Goal: Task Accomplishment & Management: Manage account settings

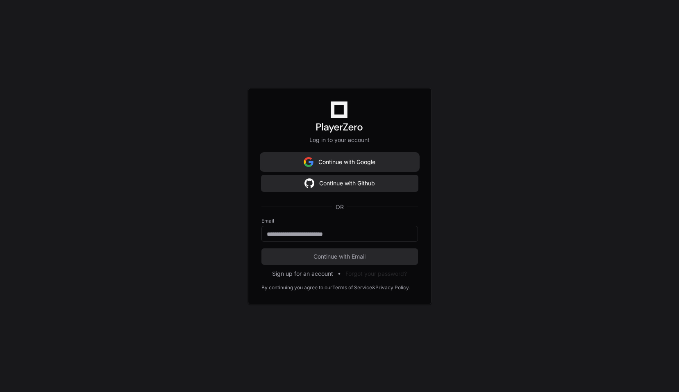
click at [372, 164] on button "Continue with Google" at bounding box center [339, 162] width 156 height 16
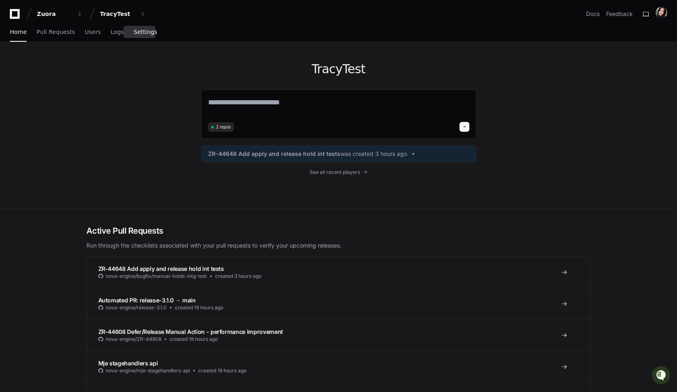
click at [143, 34] on span "Settings" at bounding box center [145, 31] width 23 height 5
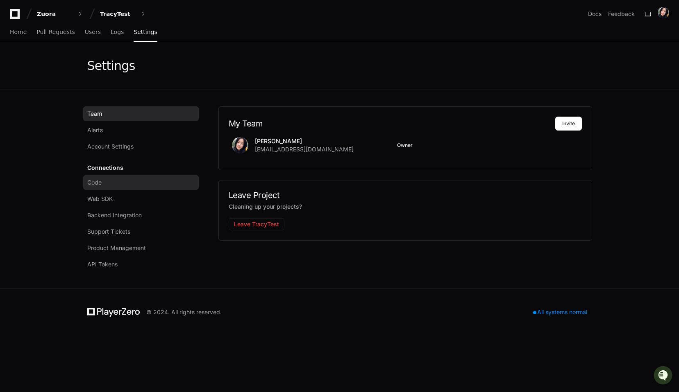
click at [102, 188] on link "Code" at bounding box center [141, 182] width 116 height 15
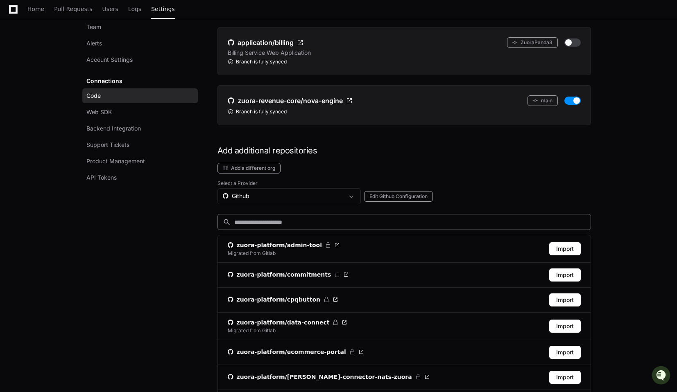
click at [270, 225] on input at bounding box center [409, 222] width 351 height 8
paste input "*********"
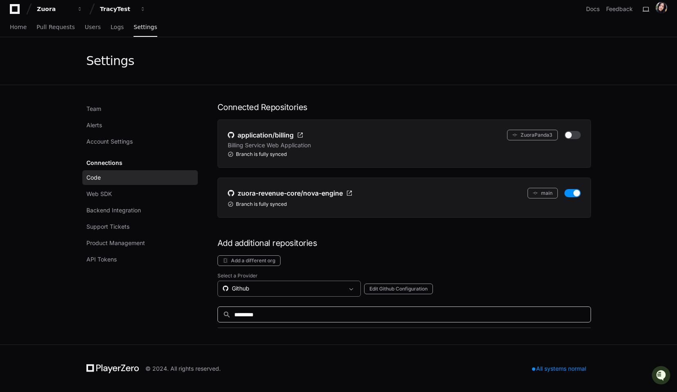
type input "*********"
click at [249, 289] on div "Github" at bounding box center [283, 289] width 121 height 8
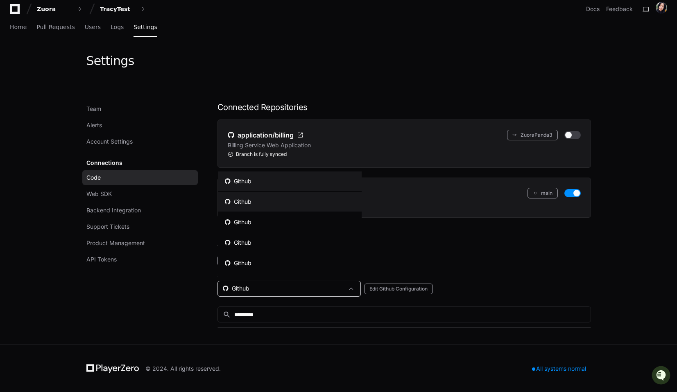
click at [248, 202] on div "Github" at bounding box center [238, 202] width 27 height 8
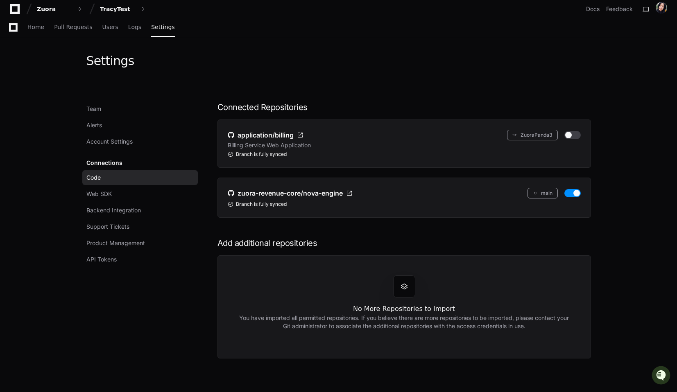
scroll to position [36, 0]
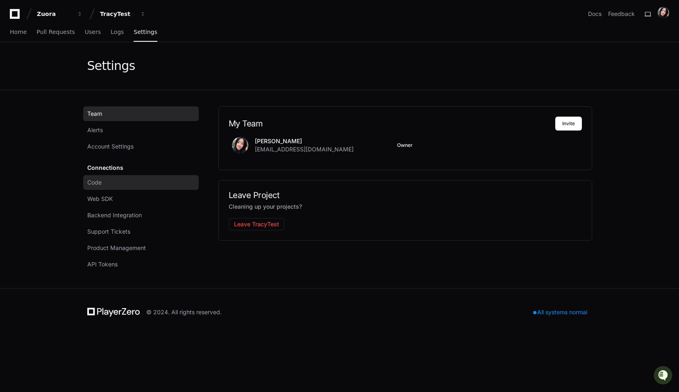
click at [99, 182] on span "Code" at bounding box center [94, 183] width 14 height 8
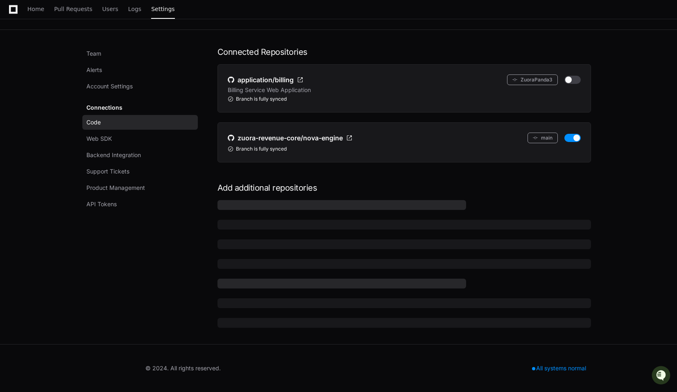
scroll to position [61, 0]
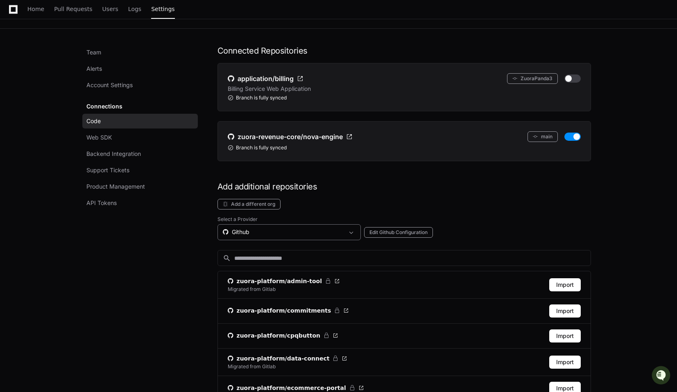
click at [259, 233] on div "Github" at bounding box center [283, 232] width 121 height 8
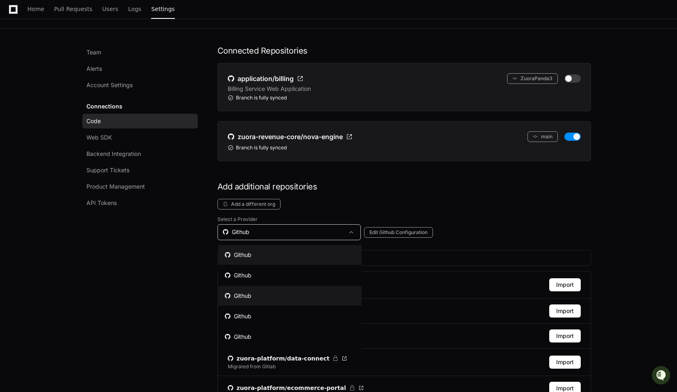
click at [245, 290] on mat-option "Github" at bounding box center [289, 296] width 143 height 20
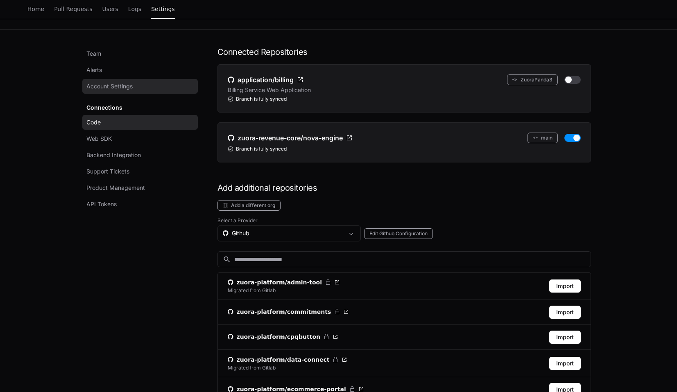
scroll to position [63, 0]
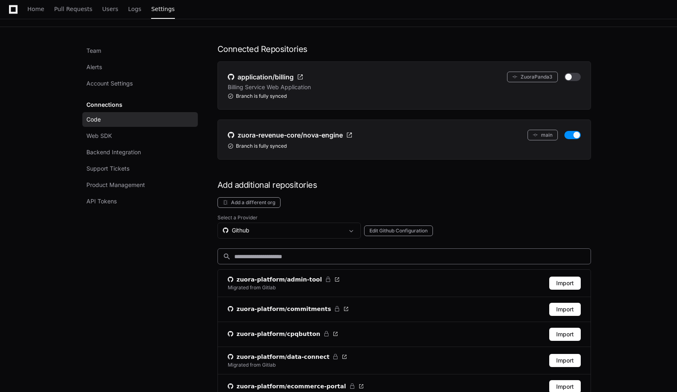
click at [256, 254] on input at bounding box center [409, 257] width 351 height 8
paste input "*********"
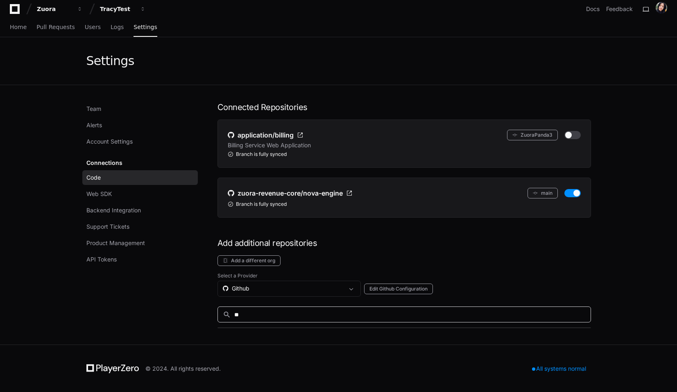
type input "*"
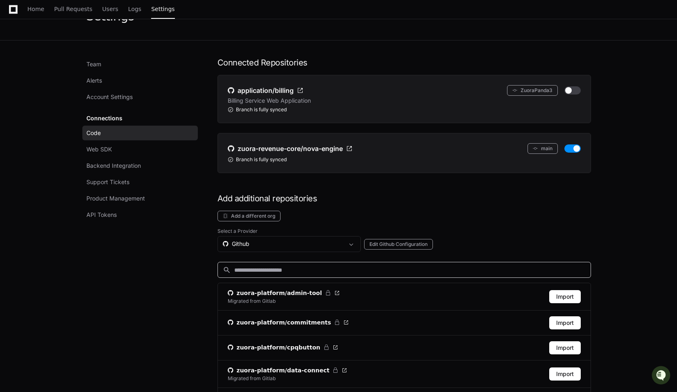
scroll to position [66, 0]
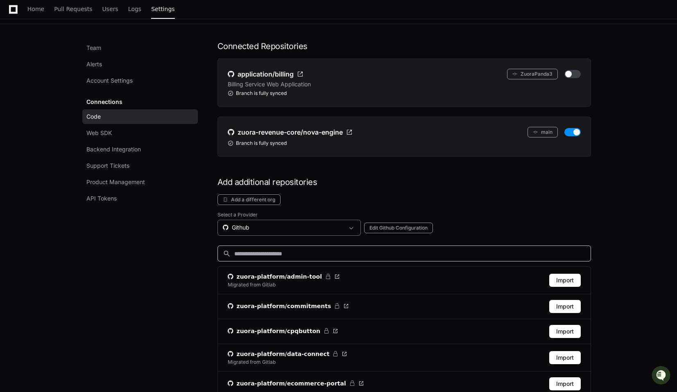
click at [279, 226] on div "Github" at bounding box center [283, 228] width 121 height 8
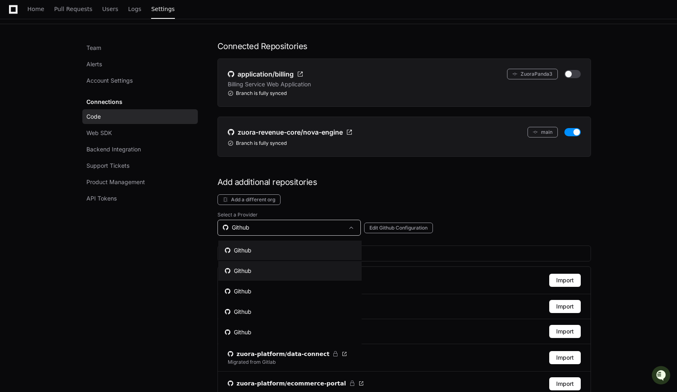
click at [255, 264] on mat-option "Github" at bounding box center [289, 271] width 143 height 20
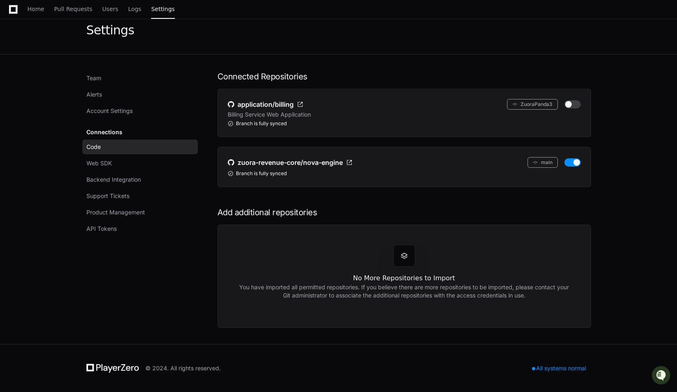
scroll to position [36, 0]
click at [100, 164] on span "Web SDK" at bounding box center [98, 163] width 25 height 8
click at [91, 145] on span "Code" at bounding box center [93, 147] width 14 height 8
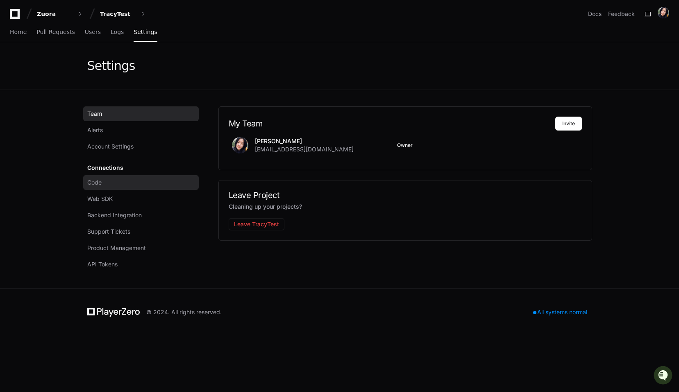
click at [95, 183] on span "Code" at bounding box center [94, 183] width 14 height 8
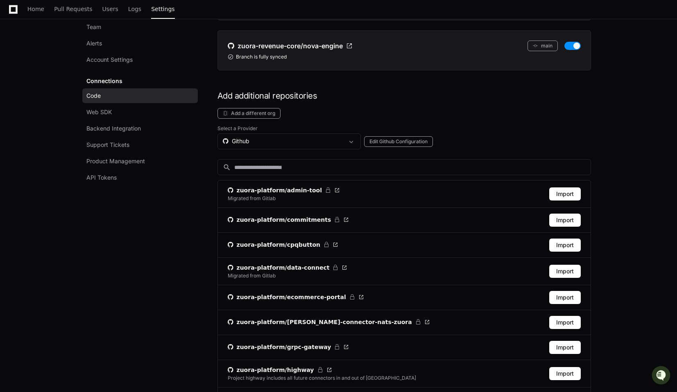
scroll to position [156, 0]
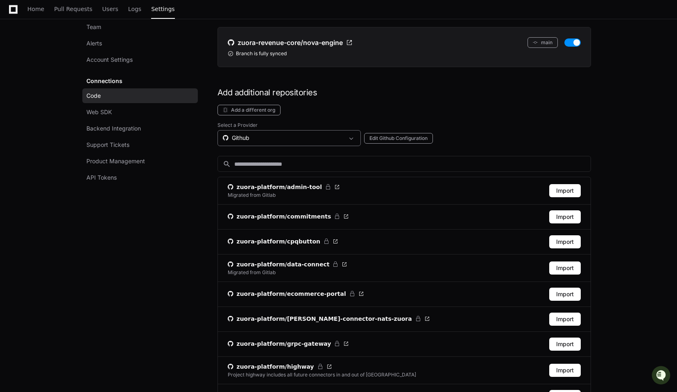
click at [259, 139] on div "Github" at bounding box center [283, 138] width 121 height 8
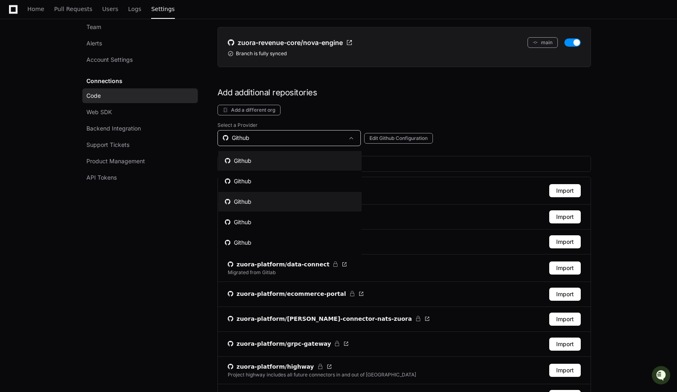
click at [250, 208] on mat-option "Github" at bounding box center [289, 202] width 143 height 20
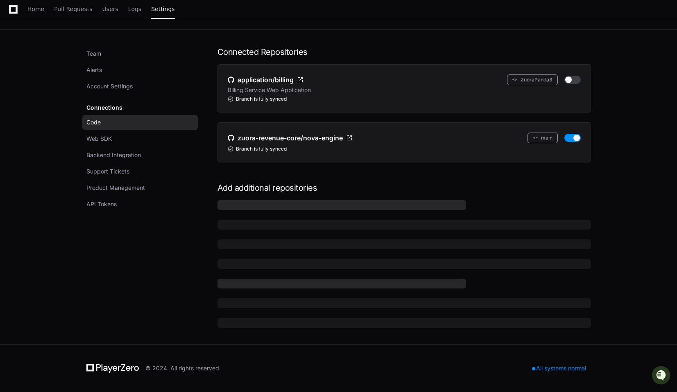
scroll to position [60, 0]
click at [97, 136] on span "Web SDK" at bounding box center [98, 139] width 25 height 8
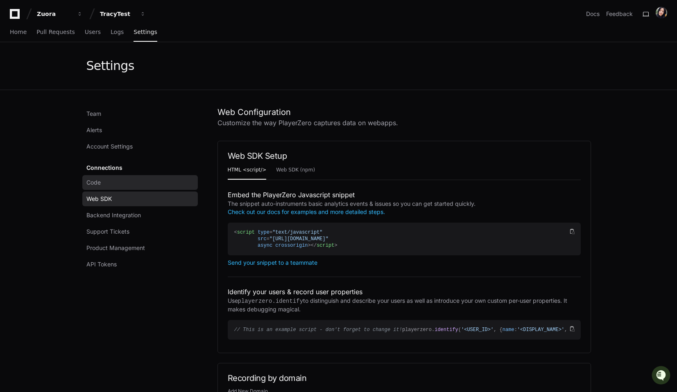
click at [99, 186] on span "Code" at bounding box center [93, 183] width 14 height 8
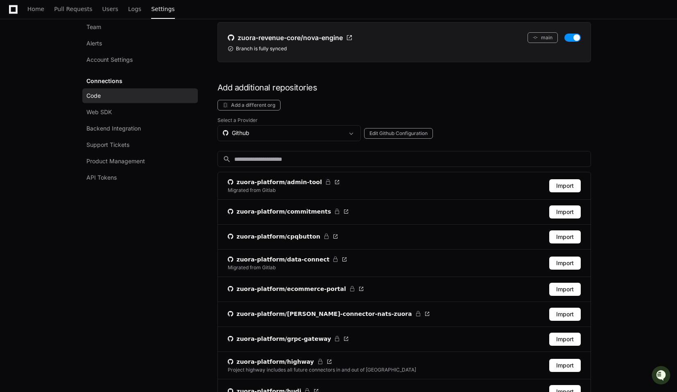
scroll to position [164, 0]
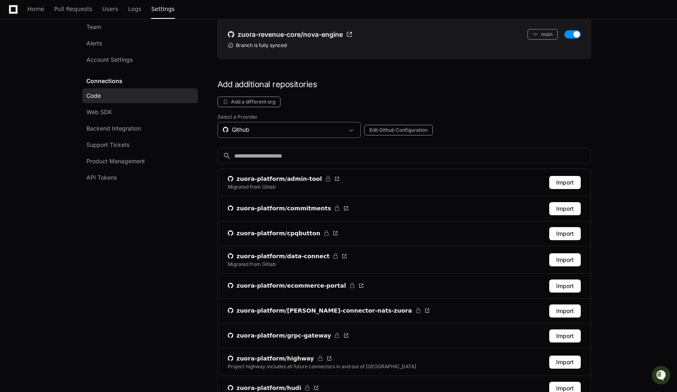
click at [271, 129] on div "Github" at bounding box center [283, 130] width 121 height 8
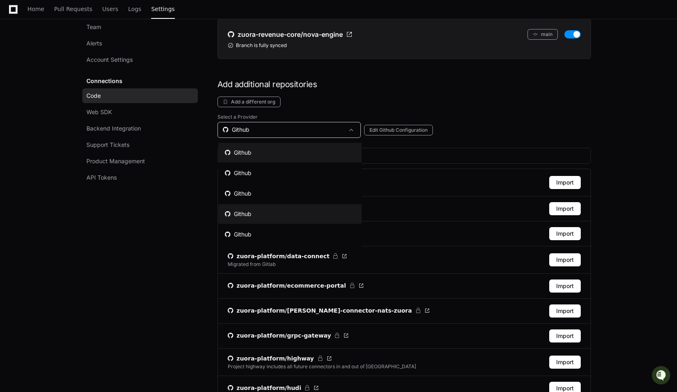
click at [246, 214] on div "Github" at bounding box center [238, 214] width 27 height 8
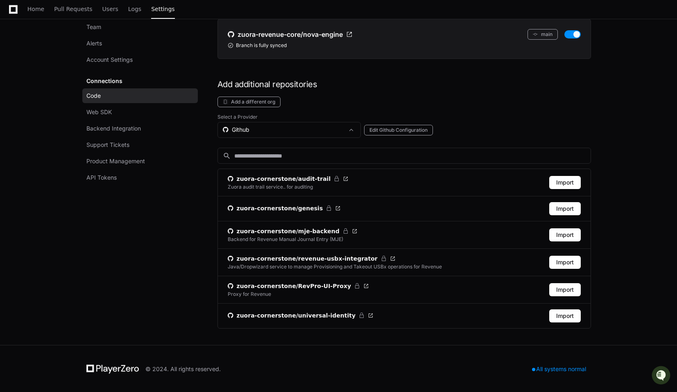
scroll to position [164, 0]
click at [263, 129] on div "Github" at bounding box center [283, 129] width 121 height 8
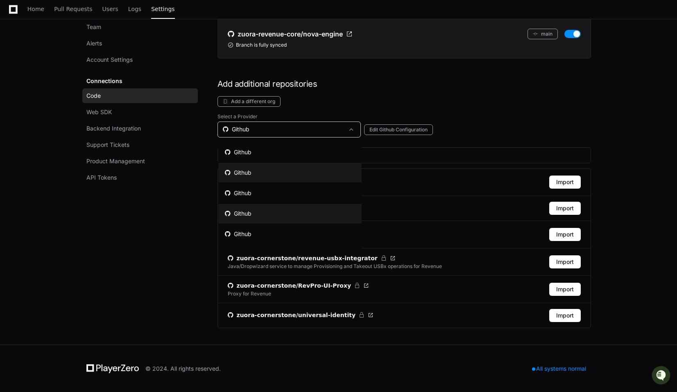
scroll to position [17, 0]
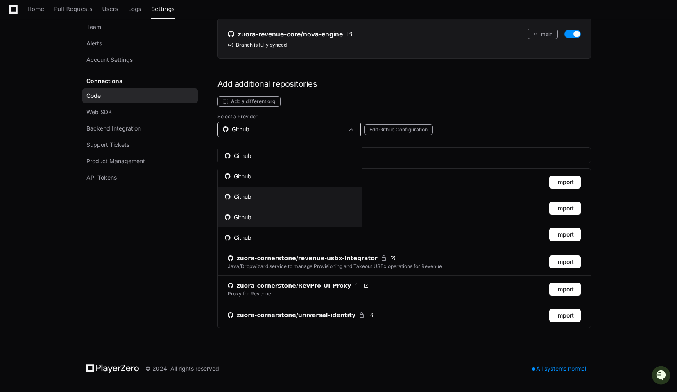
click at [249, 212] on mat-option "Github" at bounding box center [289, 218] width 143 height 20
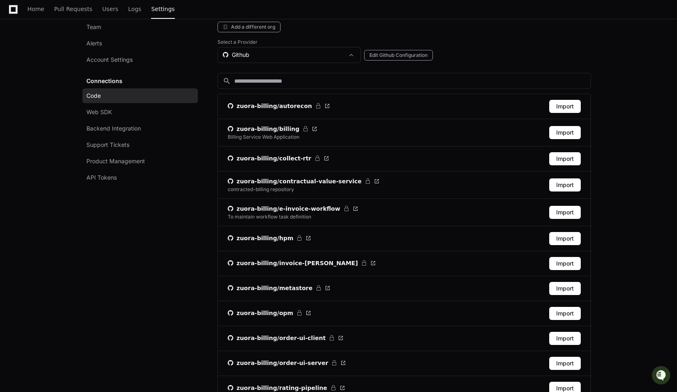
scroll to position [62, 0]
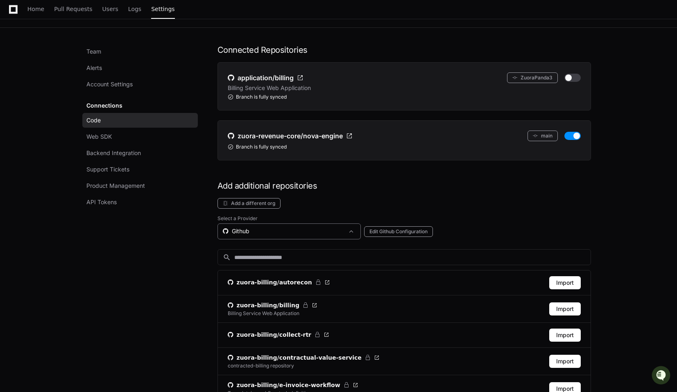
click at [249, 236] on mat-select "Github" at bounding box center [283, 231] width 121 height 9
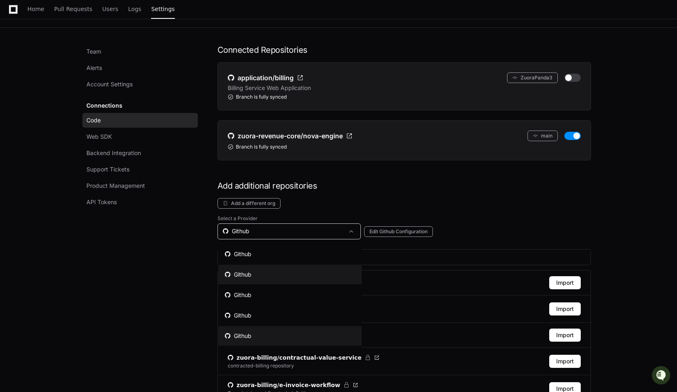
scroll to position [17, 0]
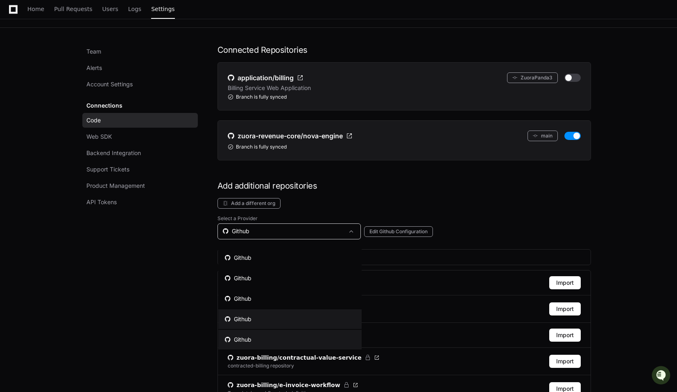
click at [248, 342] on div "Github" at bounding box center [238, 340] width 27 height 8
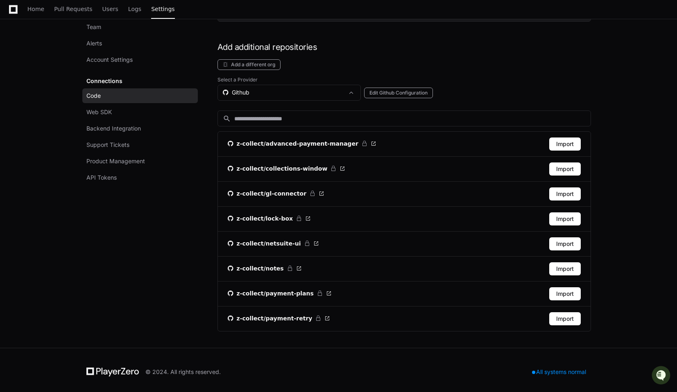
scroll to position [204, 0]
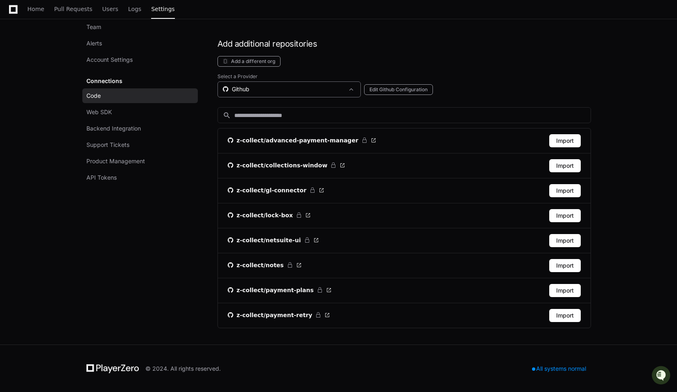
click at [291, 88] on div "Github" at bounding box center [283, 89] width 121 height 8
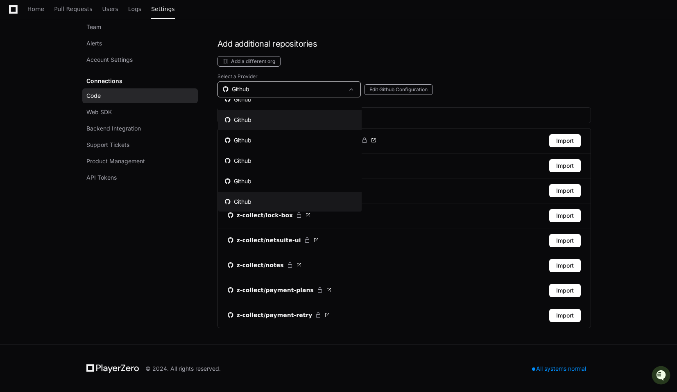
scroll to position [0, 0]
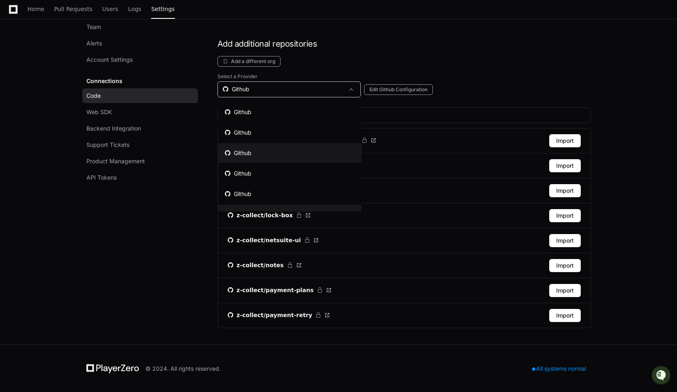
click at [247, 147] on mat-option "Github" at bounding box center [289, 153] width 143 height 20
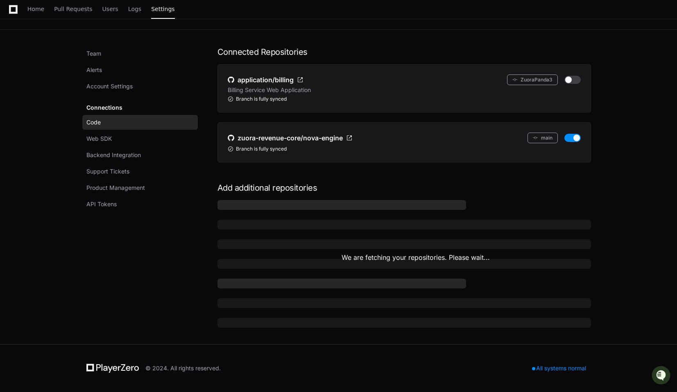
scroll to position [86, 0]
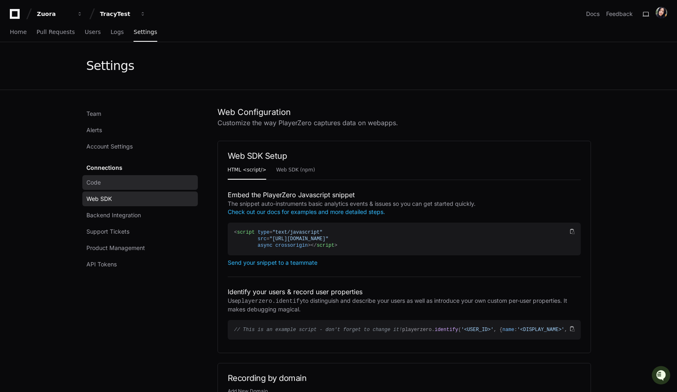
click at [99, 184] on span "Code" at bounding box center [93, 183] width 14 height 8
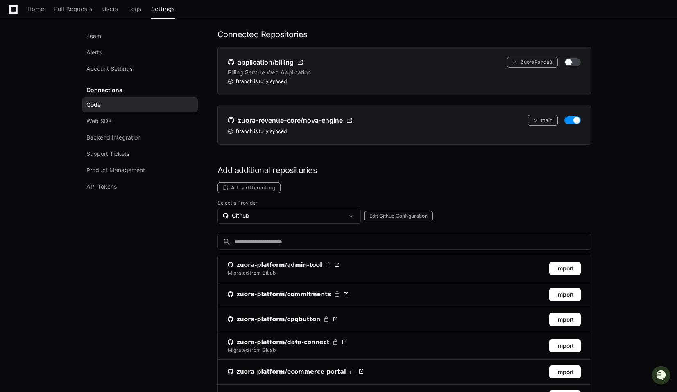
scroll to position [59, 0]
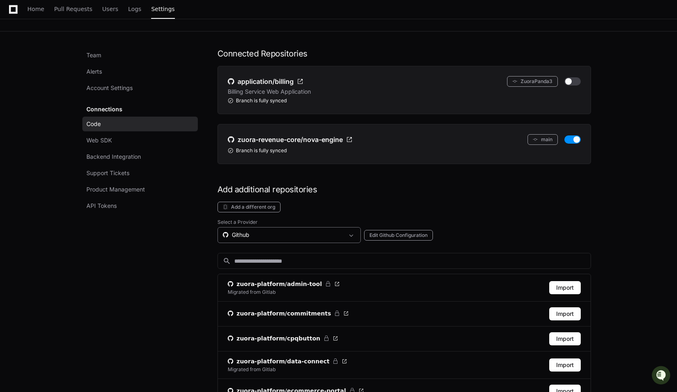
click at [252, 233] on div "Github" at bounding box center [283, 235] width 121 height 8
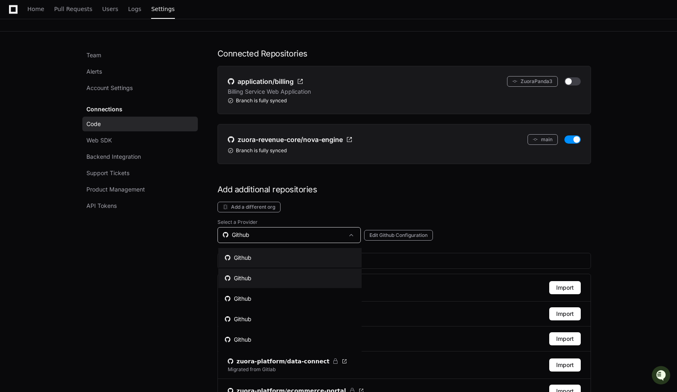
click at [244, 274] on div "Github" at bounding box center [238, 278] width 27 height 8
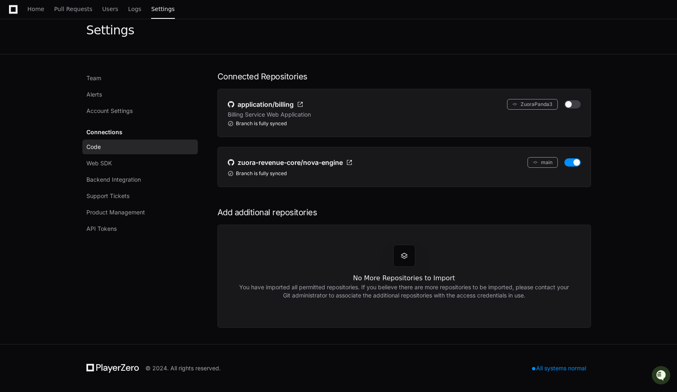
scroll to position [36, 0]
click at [114, 168] on link "Web SDK" at bounding box center [140, 163] width 116 height 15
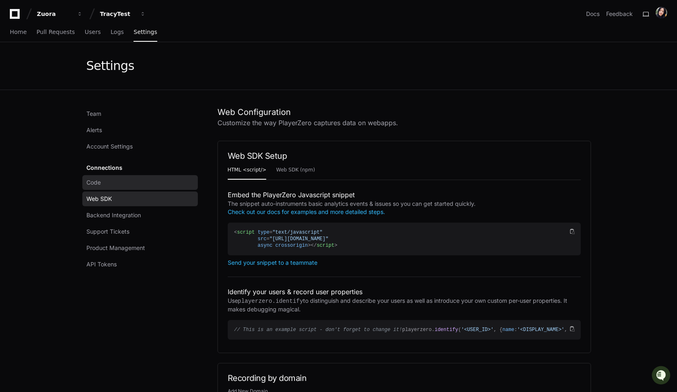
click at [106, 185] on link "Code" at bounding box center [140, 182] width 116 height 15
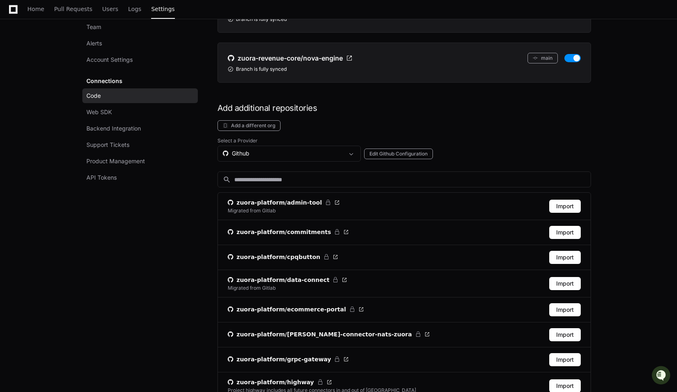
scroll to position [141, 0]
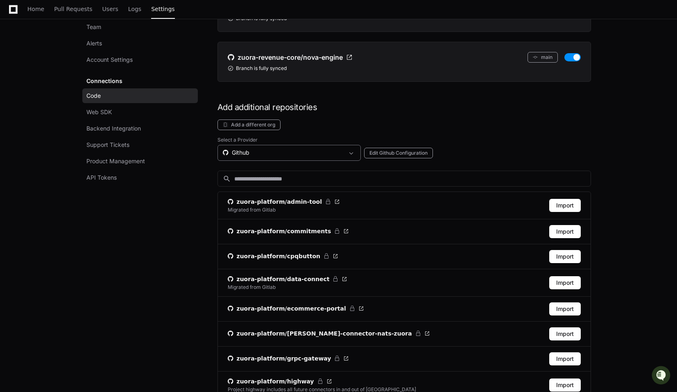
click at [254, 146] on div "Github" at bounding box center [288, 153] width 143 height 16
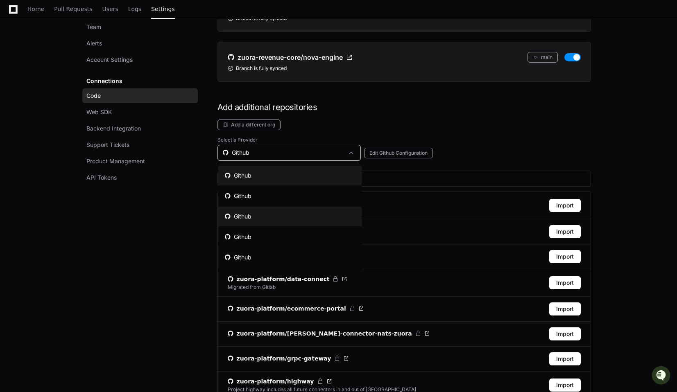
scroll to position [17, 0]
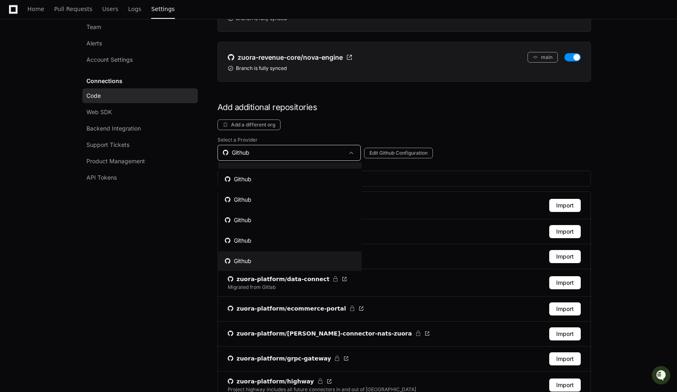
click at [250, 260] on div "Github" at bounding box center [238, 261] width 27 height 8
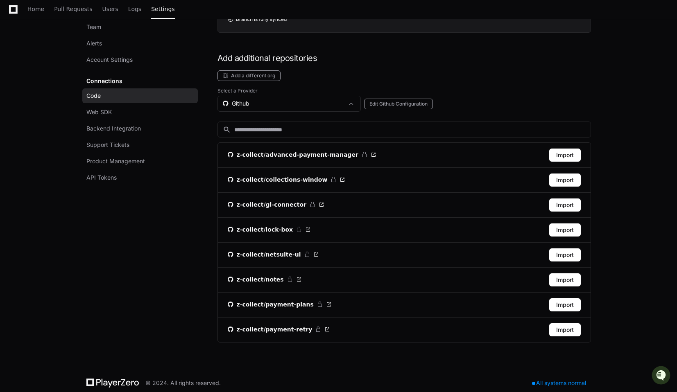
scroll to position [204, 0]
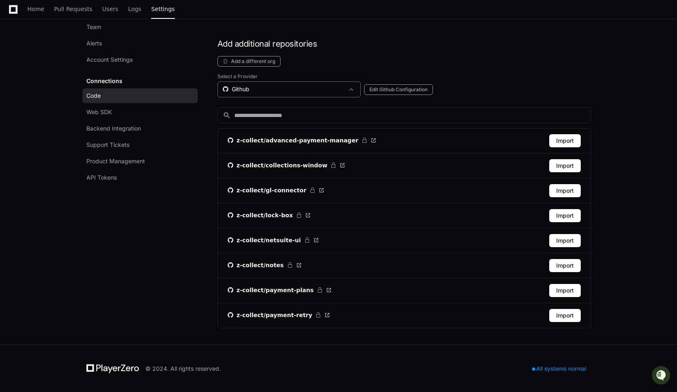
click at [256, 97] on div "Github" at bounding box center [288, 90] width 143 height 16
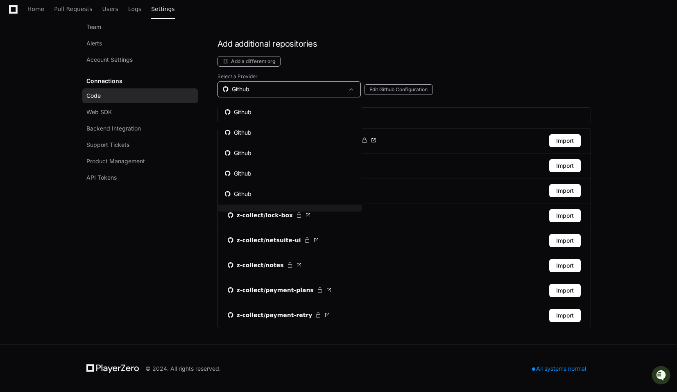
scroll to position [13, 0]
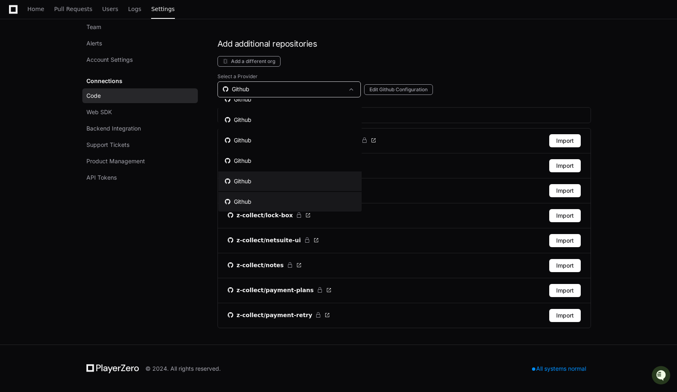
click at [252, 174] on mat-option "Github" at bounding box center [289, 182] width 143 height 20
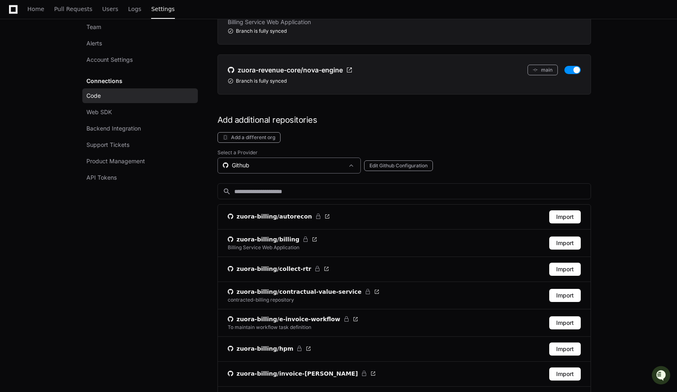
scroll to position [129, 0]
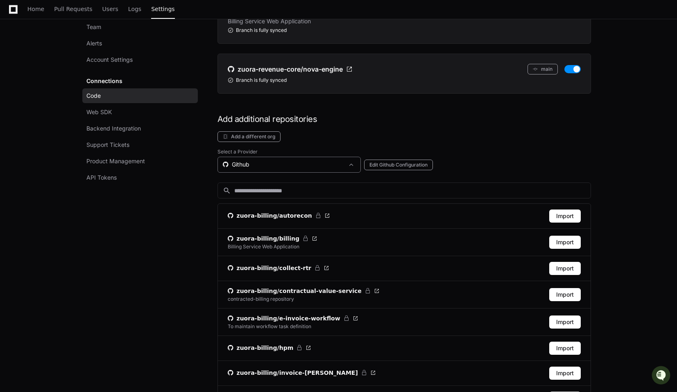
click at [296, 167] on div "Github" at bounding box center [283, 165] width 121 height 8
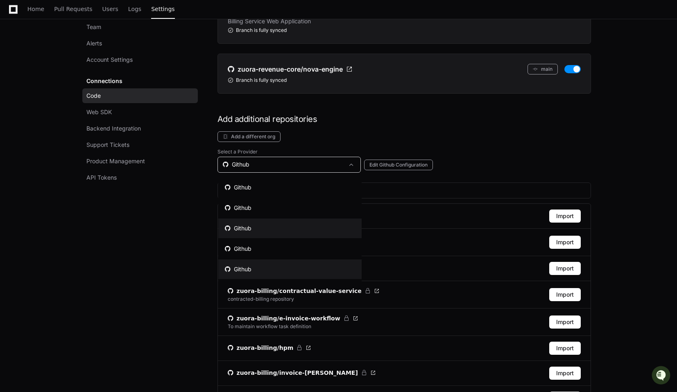
click at [251, 229] on mat-option "Github" at bounding box center [289, 229] width 143 height 20
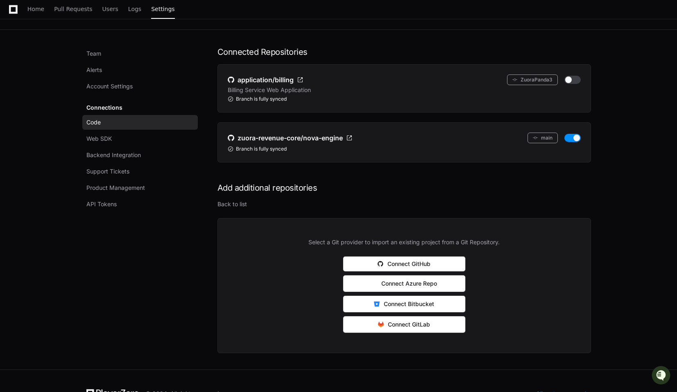
scroll to position [86, 0]
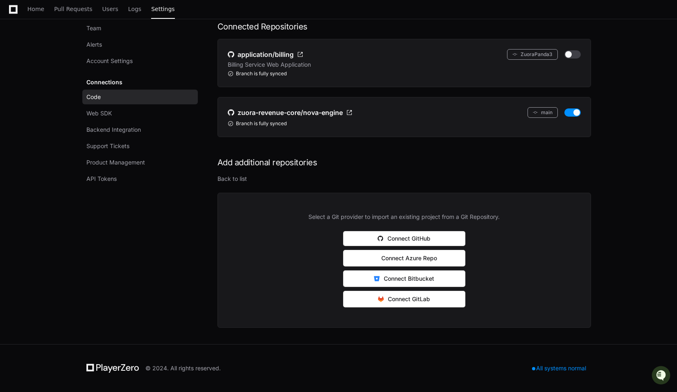
click at [149, 95] on link "Code" at bounding box center [140, 97] width 116 height 15
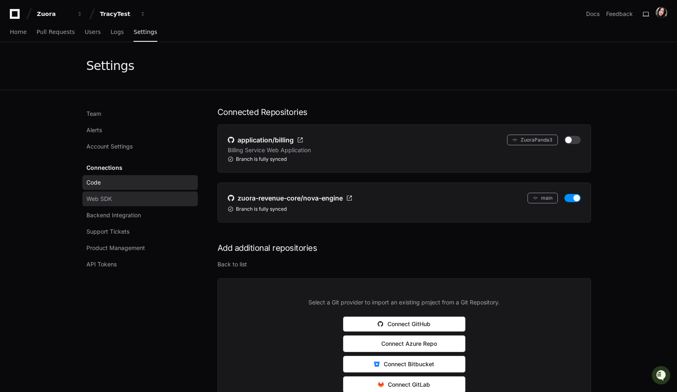
click at [106, 197] on span "Web SDK" at bounding box center [98, 199] width 25 height 8
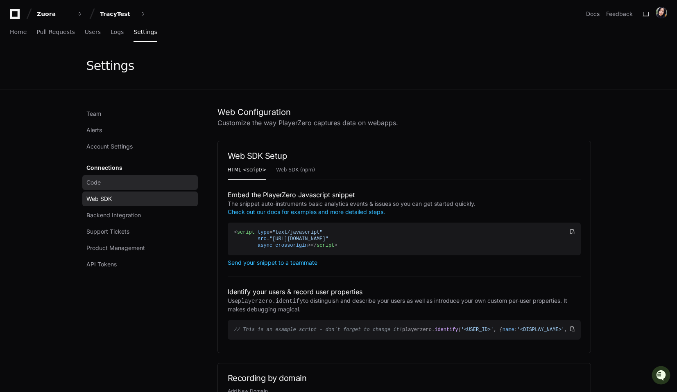
click at [96, 180] on span "Code" at bounding box center [93, 183] width 14 height 8
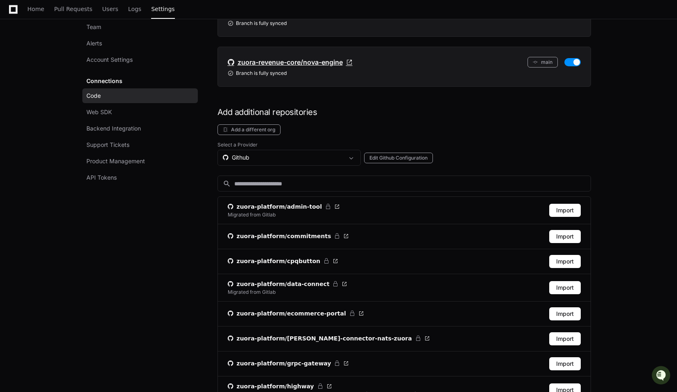
scroll to position [146, 0]
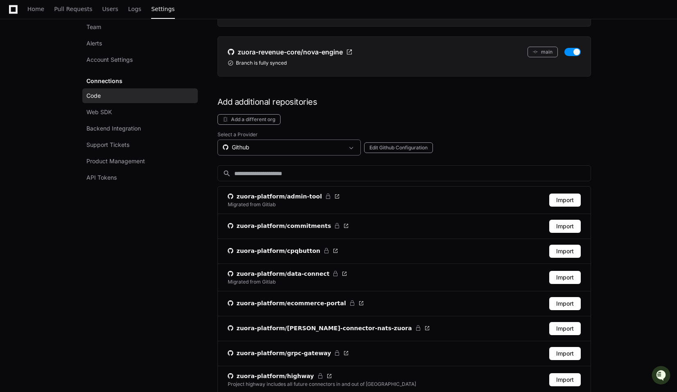
click at [267, 148] on div "Github" at bounding box center [283, 147] width 121 height 8
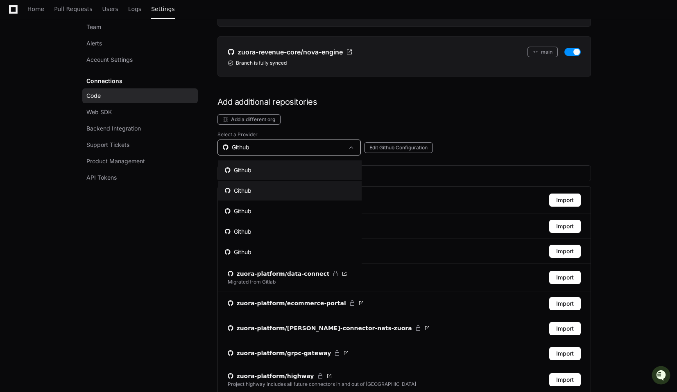
click at [245, 190] on div "Github" at bounding box center [238, 191] width 27 height 8
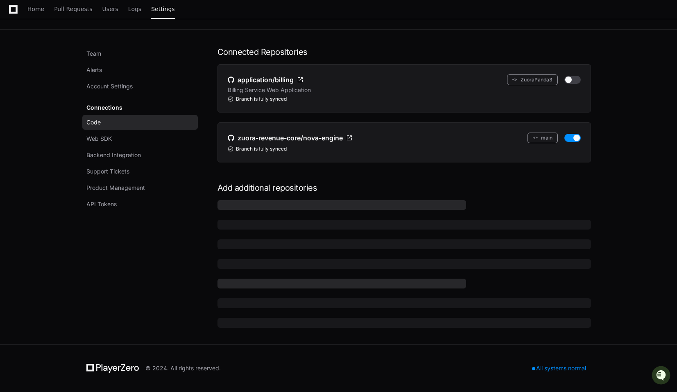
scroll to position [36, 0]
